Goal: Task Accomplishment & Management: Complete application form

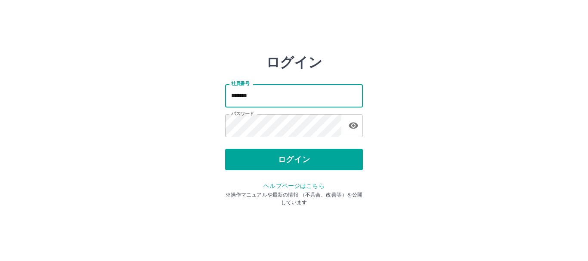
click at [275, 157] on button "ログイン" at bounding box center [294, 160] width 138 height 22
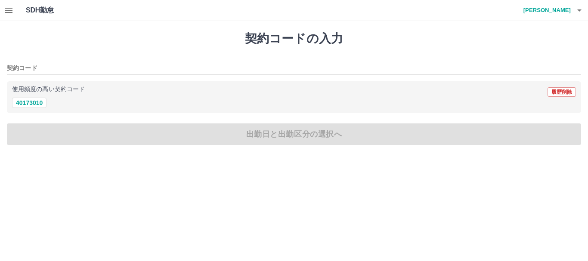
click at [24, 109] on div "使用頻度の高い契約コード 履歴削除 40173010" at bounding box center [294, 97] width 574 height 32
click at [25, 105] on button "40173010" at bounding box center [29, 103] width 34 height 10
type input "********"
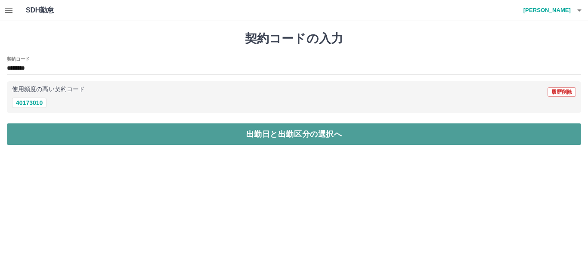
click at [26, 125] on button "出勤日と出勤区分の選択へ" at bounding box center [294, 135] width 574 height 22
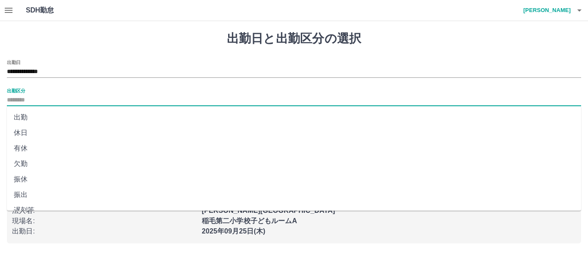
click at [20, 105] on input "出勤区分" at bounding box center [294, 100] width 574 height 11
click at [21, 119] on li "出勤" at bounding box center [294, 117] width 574 height 15
type input "**"
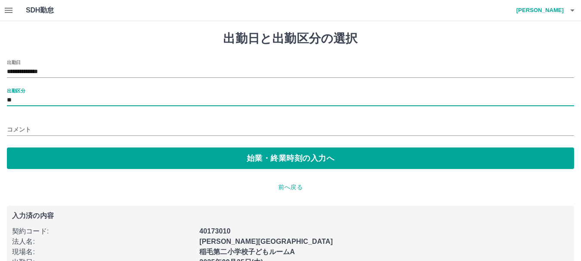
drag, startPoint x: 21, startPoint y: 121, endPoint x: 20, endPoint y: 129, distance: 7.4
click at [21, 123] on div "コメント" at bounding box center [290, 127] width 567 height 21
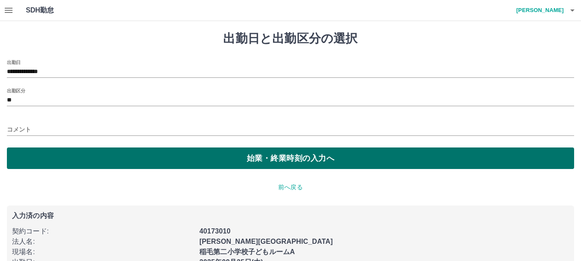
click at [20, 148] on button "始業・終業時刻の入力へ" at bounding box center [290, 159] width 567 height 22
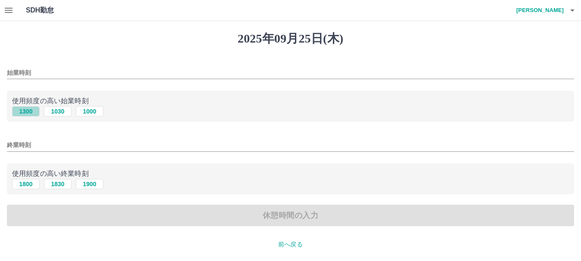
click at [24, 114] on button "1300" at bounding box center [26, 111] width 28 height 10
type input "****"
click at [28, 184] on button "1800" at bounding box center [26, 184] width 28 height 10
type input "****"
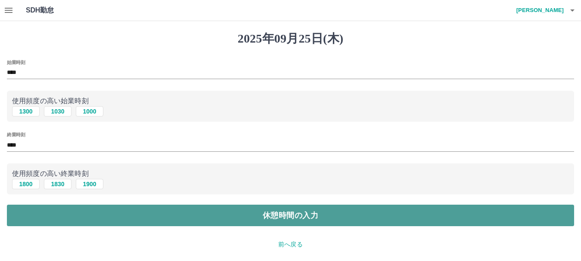
click at [37, 210] on button "休憩時間の入力" at bounding box center [290, 216] width 567 height 22
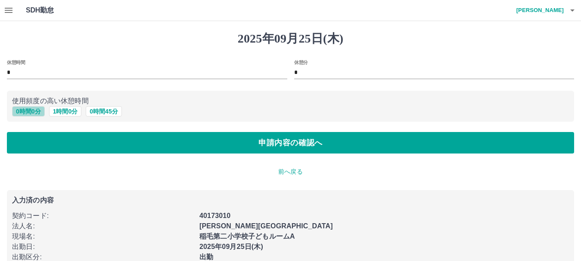
click at [29, 113] on button "0 時間 0 分" at bounding box center [28, 111] width 33 height 10
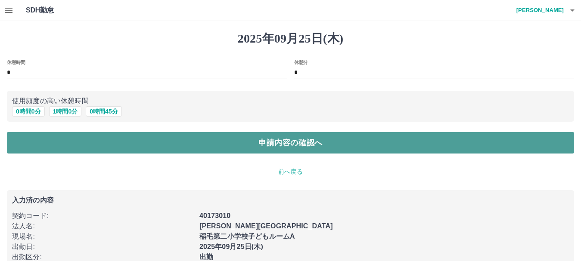
click at [35, 140] on button "申請内容の確認へ" at bounding box center [290, 143] width 567 height 22
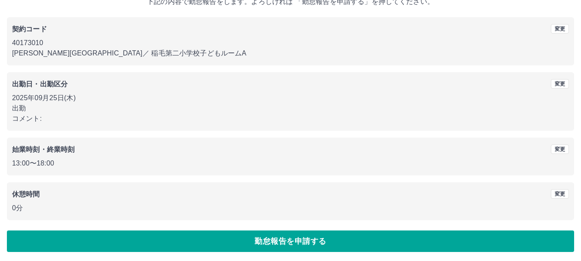
scroll to position [61, 0]
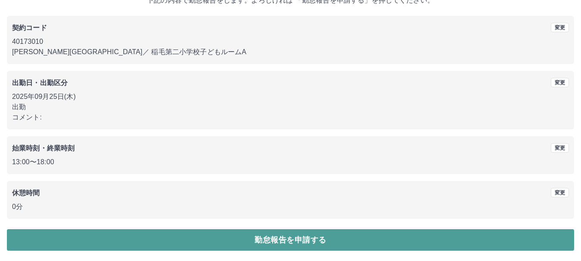
click at [219, 233] on button "勤怠報告を申請する" at bounding box center [290, 240] width 567 height 22
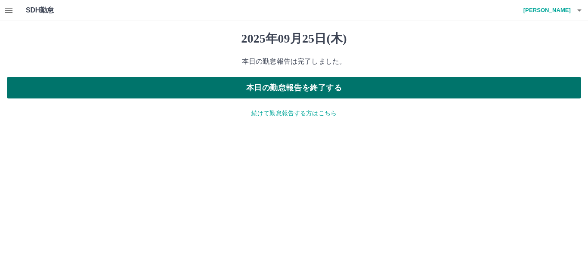
drag, startPoint x: 233, startPoint y: 93, endPoint x: 239, endPoint y: 93, distance: 6.5
click at [233, 93] on button "本日の勤怠報告を終了する" at bounding box center [294, 88] width 574 height 22
